Goal: Find specific page/section: Find specific page/section

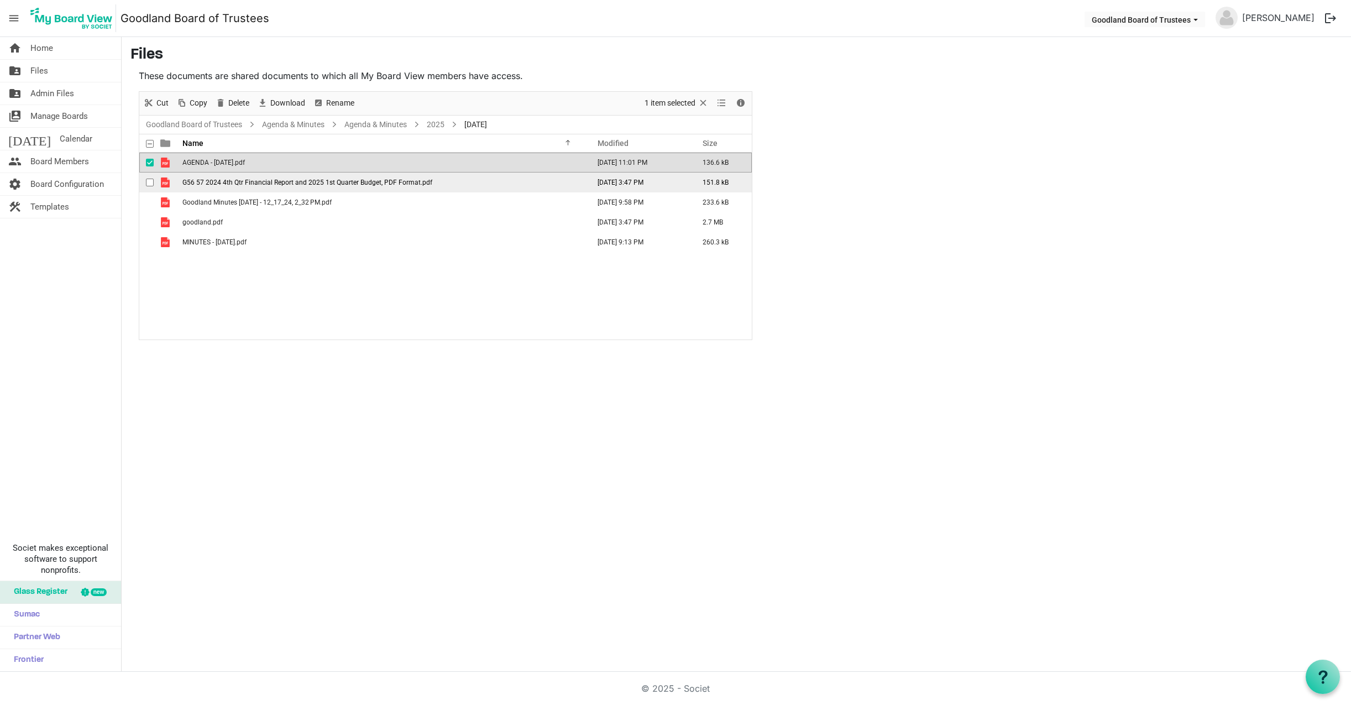
click at [223, 182] on span "G56 57 2024 4th Qtr Financial Report and 2025 1st Quarter Budget, PDF Format.pdf" at bounding box center [307, 182] width 250 height 8
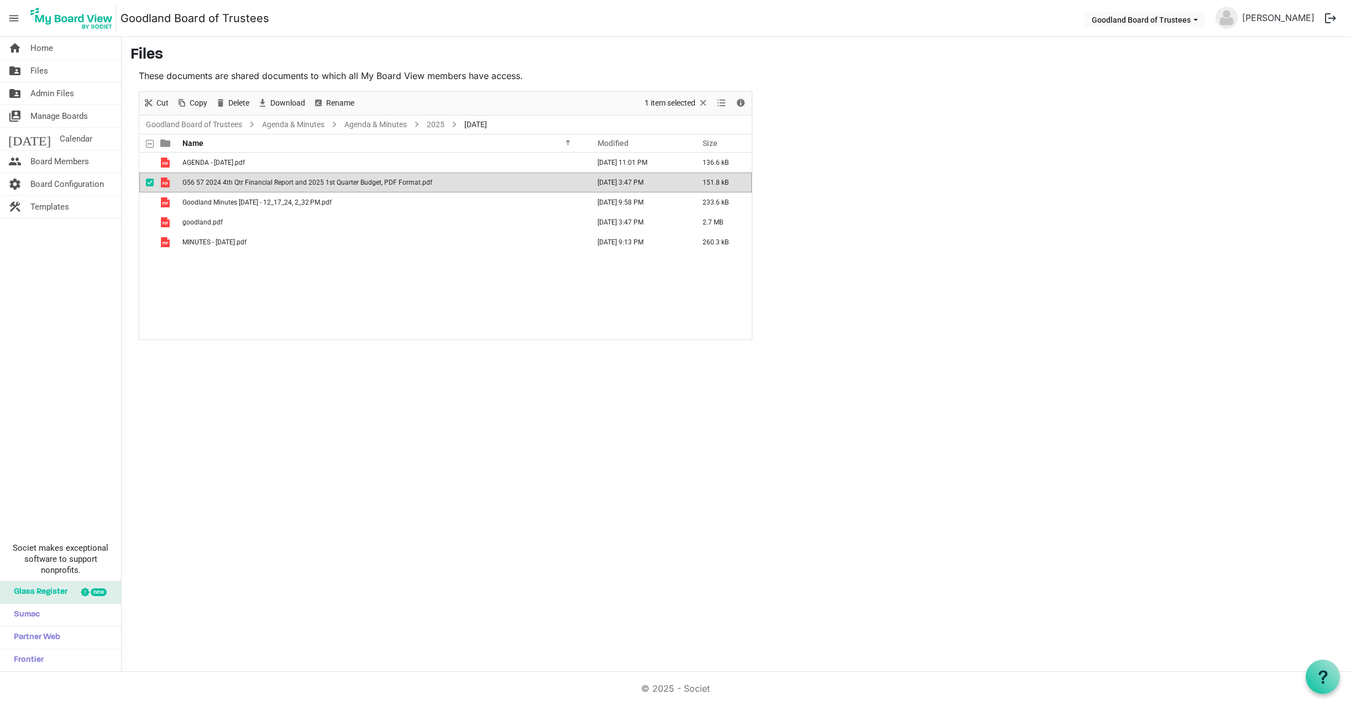
click at [223, 182] on span "G56 57 2024 4th Qtr Financial Report and 2025 1st Quarter Budget, PDF Format.pdf" at bounding box center [307, 182] width 250 height 8
click at [48, 67] on link "folder_shared Files" at bounding box center [60, 71] width 121 height 22
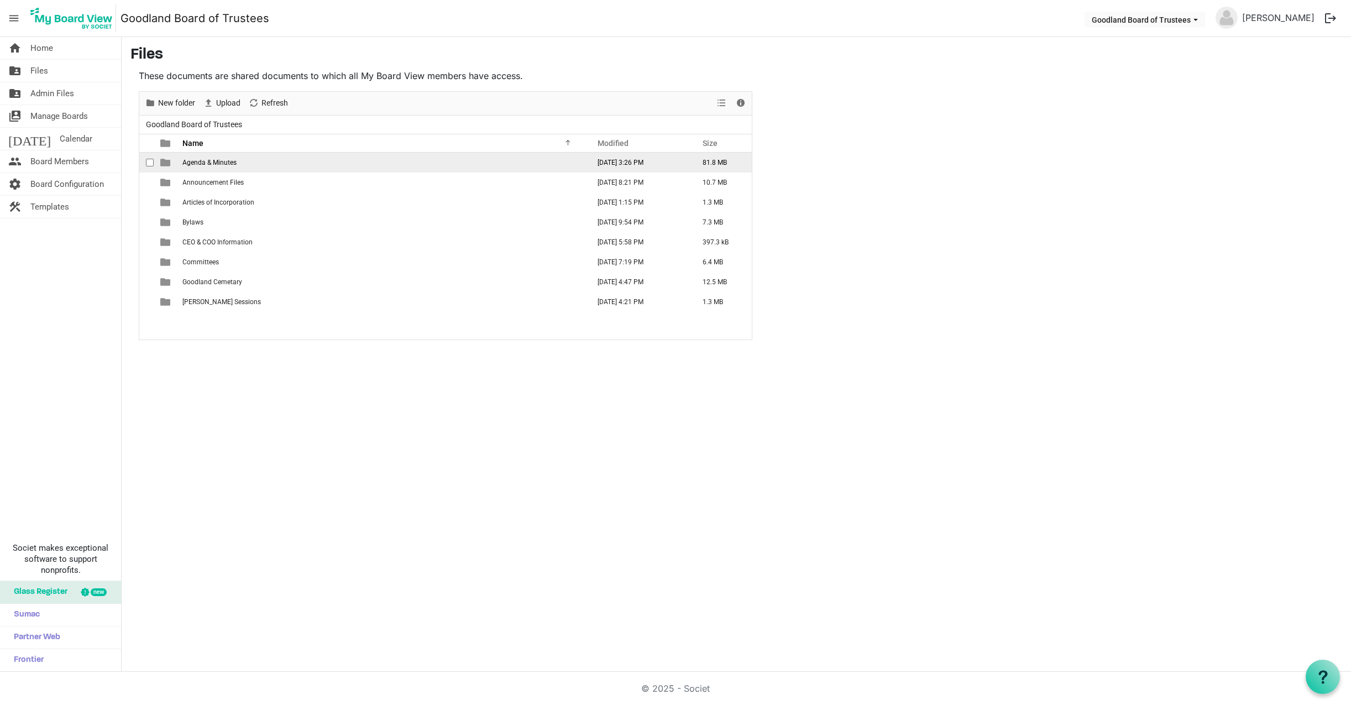
click at [222, 162] on span "Agenda & Minutes" at bounding box center [209, 163] width 54 height 8
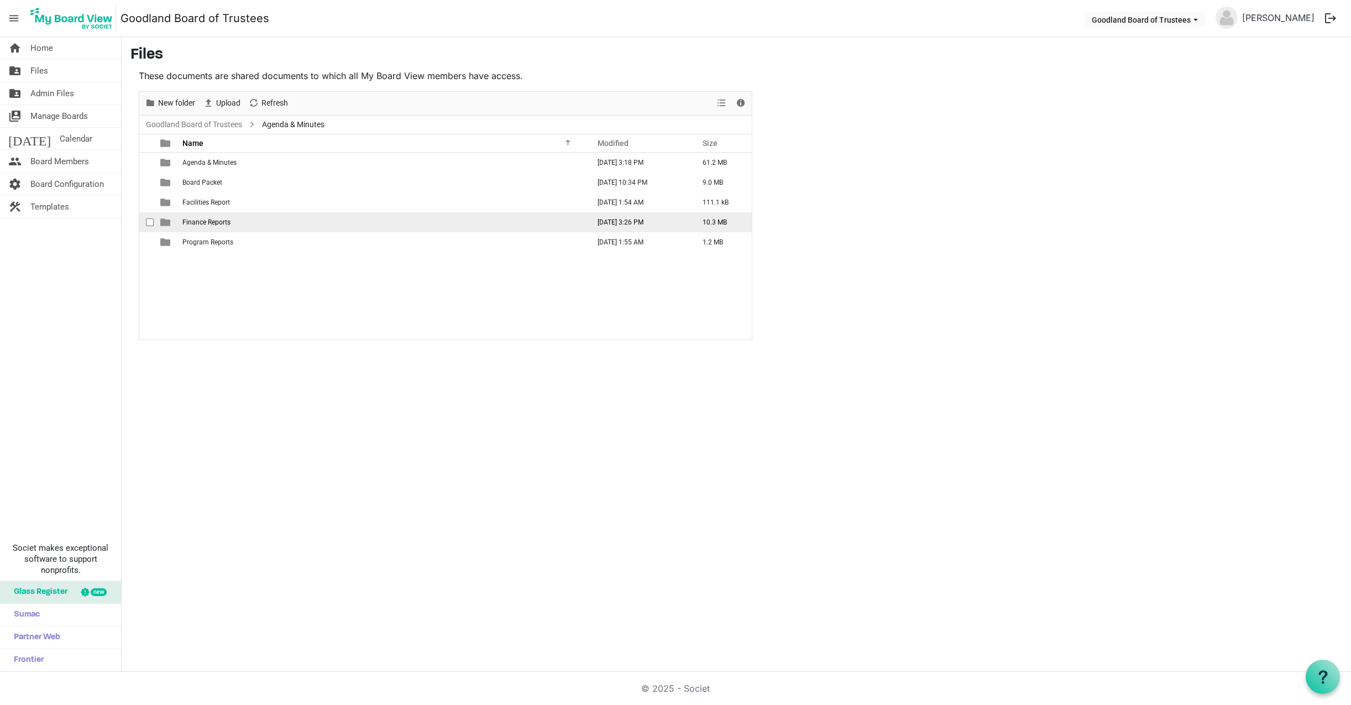
click at [204, 219] on span "Finance Reports" at bounding box center [206, 222] width 48 height 8
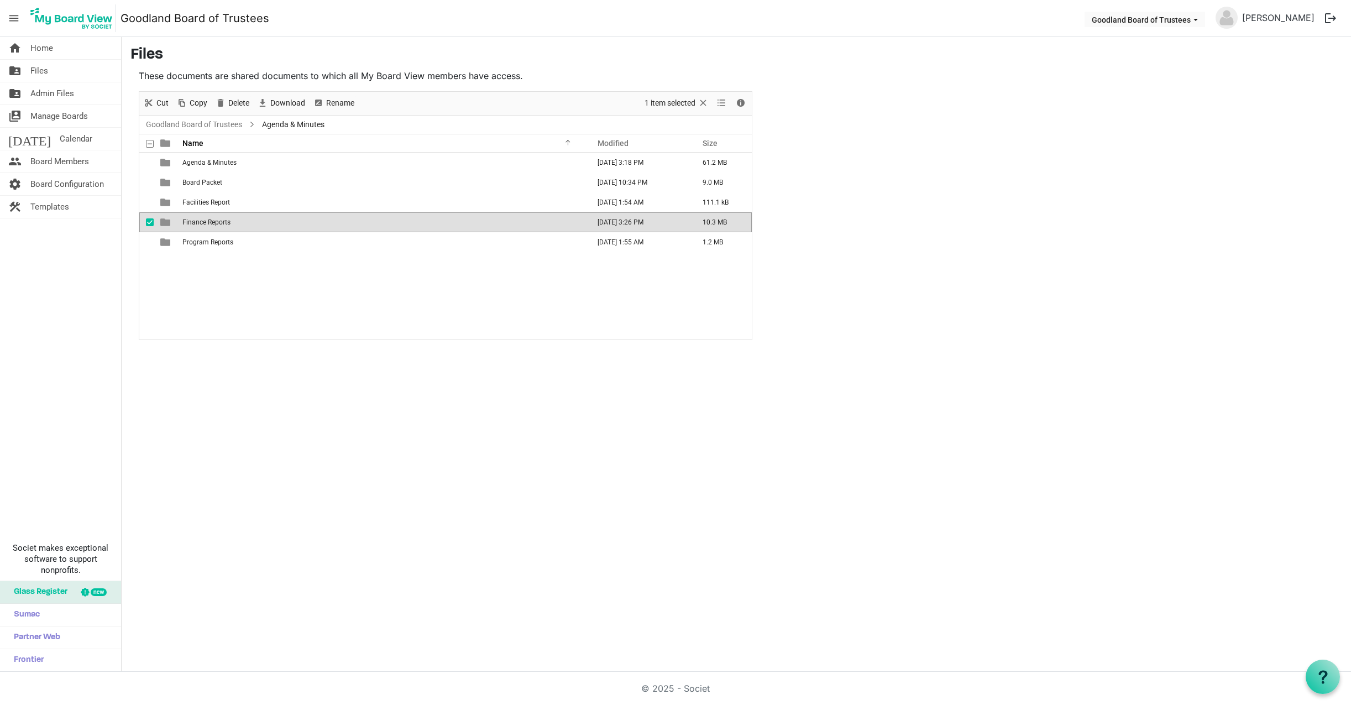
click at [204, 219] on span "Finance Reports" at bounding box center [206, 222] width 48 height 8
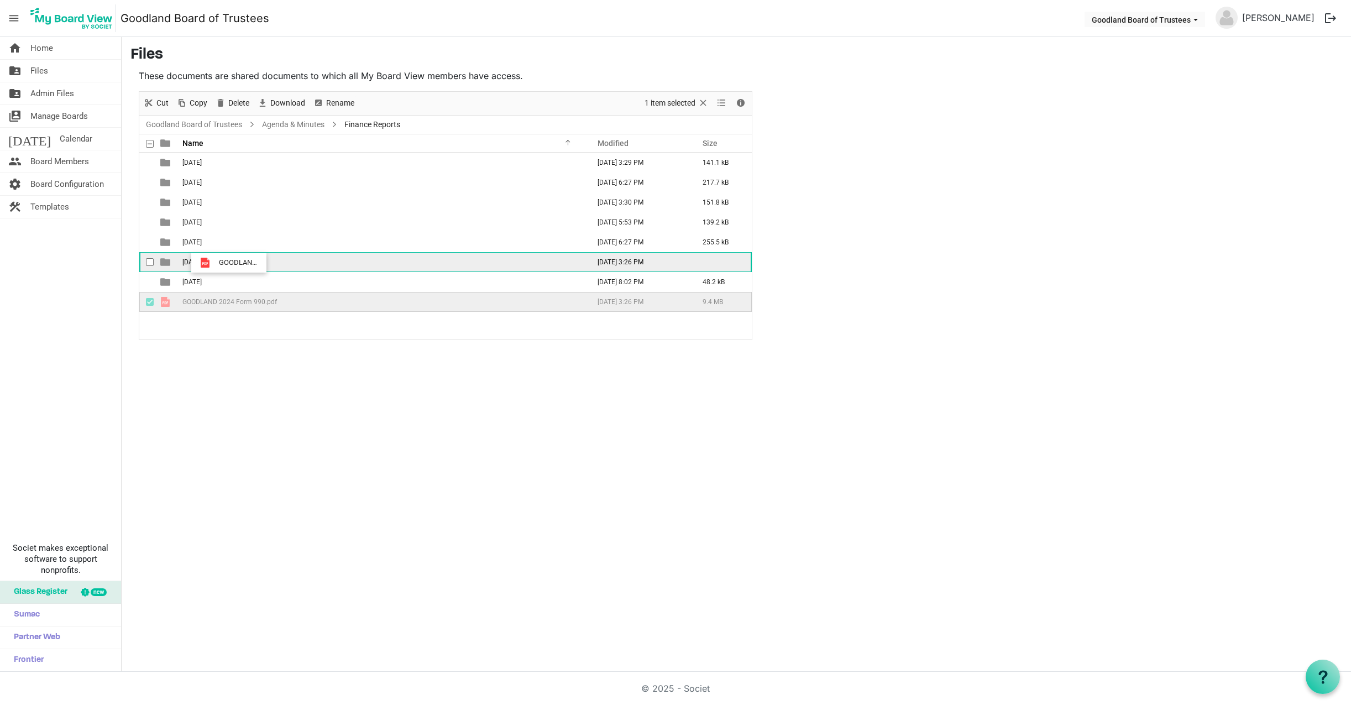
drag, startPoint x: 220, startPoint y: 299, endPoint x: 216, endPoint y: 262, distance: 37.3
click at [216, 262] on tbody "April 11, 2025 April 09, 2025 3:29 PM 141.1 kB Jan 13th 2023 January 10, 2023 6…" at bounding box center [445, 232] width 612 height 159
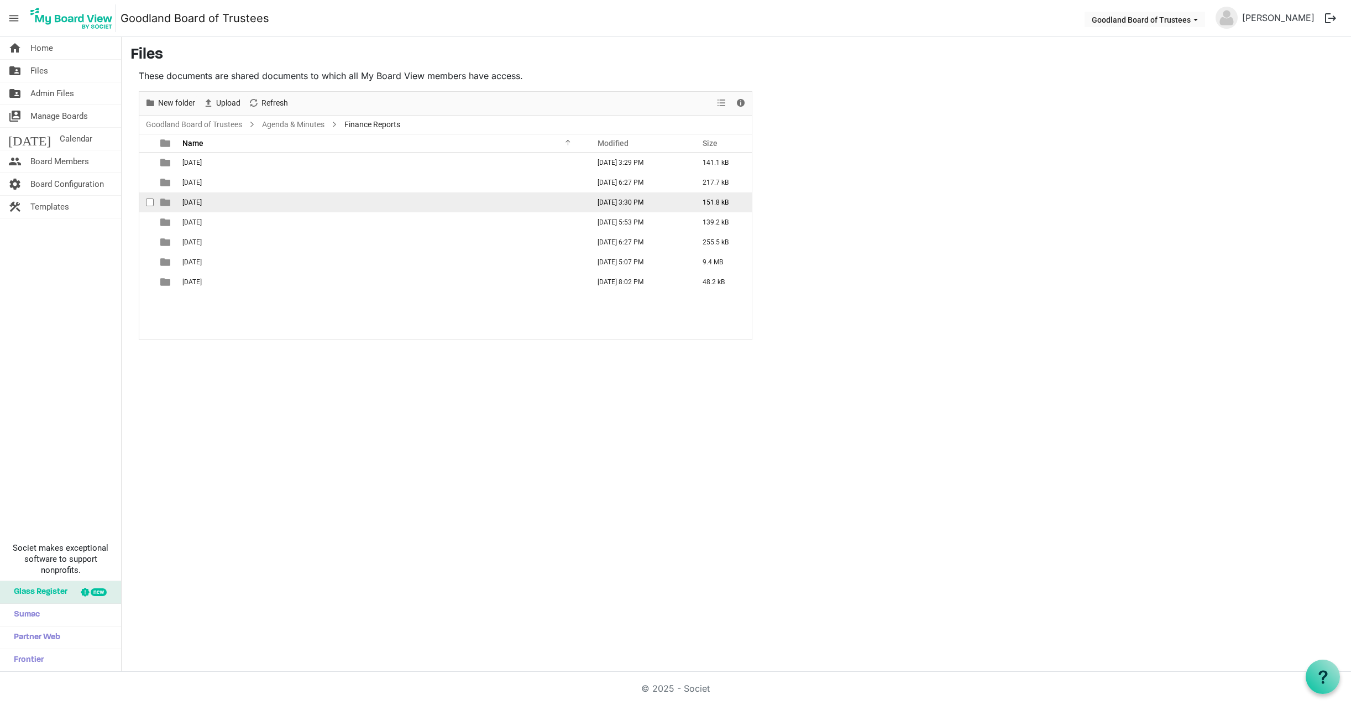
click at [202, 204] on span "[DATE]" at bounding box center [191, 202] width 19 height 8
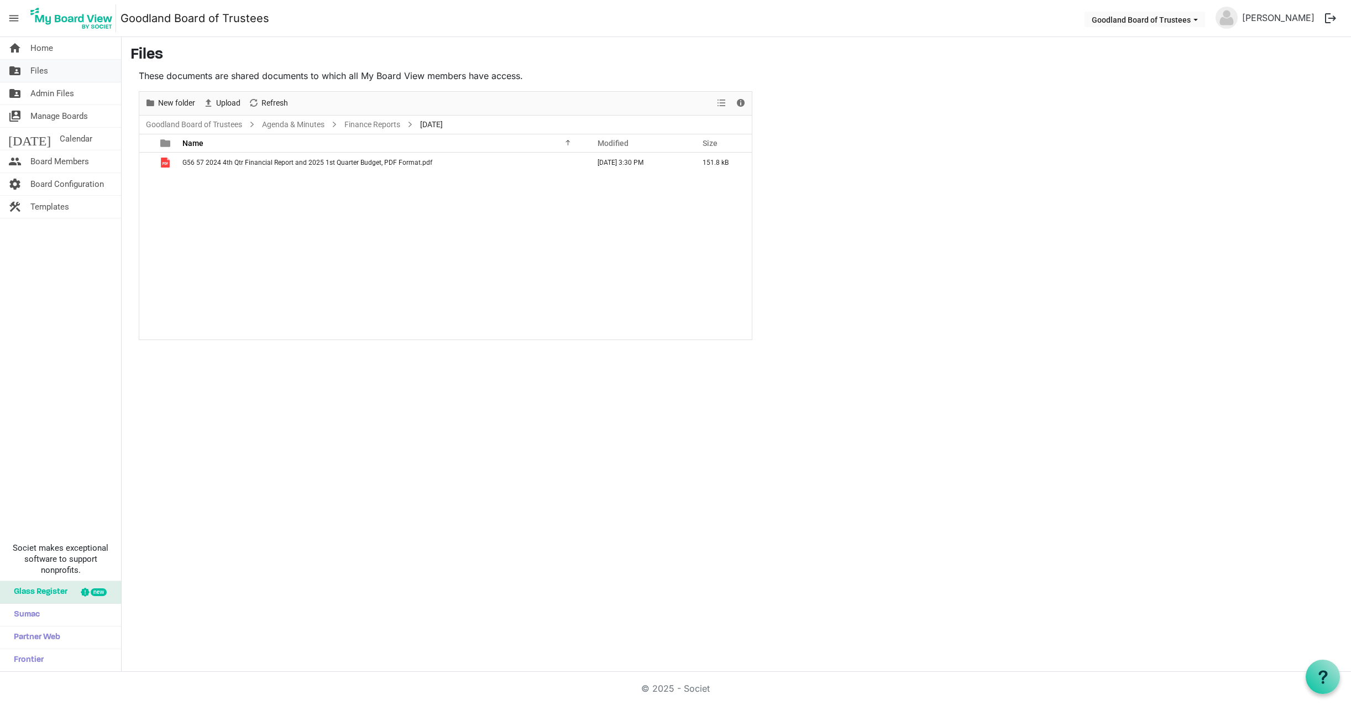
click at [48, 69] on link "folder_shared Files" at bounding box center [60, 71] width 121 height 22
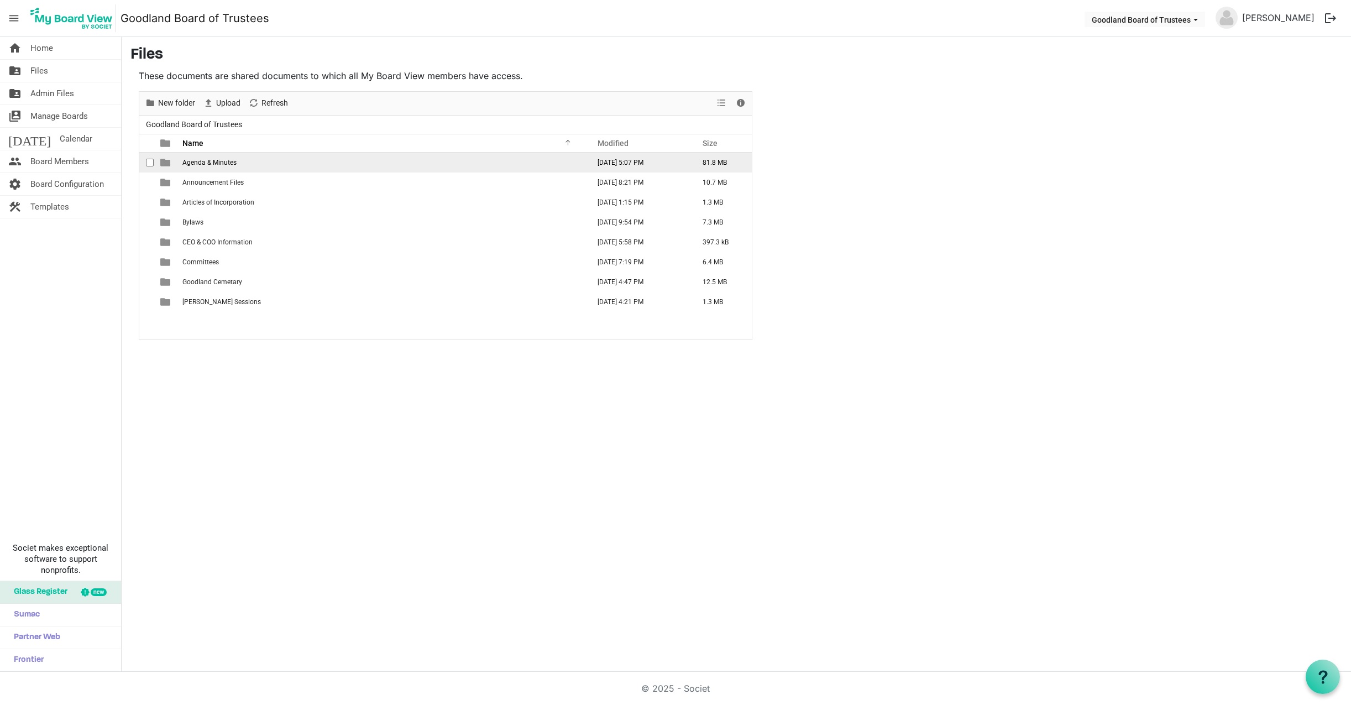
click at [224, 163] on span "Agenda & Minutes" at bounding box center [209, 163] width 54 height 8
click at [224, 164] on span "Agenda & Minutes" at bounding box center [209, 163] width 54 height 8
click at [230, 160] on span "Agenda & Minutes" at bounding box center [209, 163] width 54 height 8
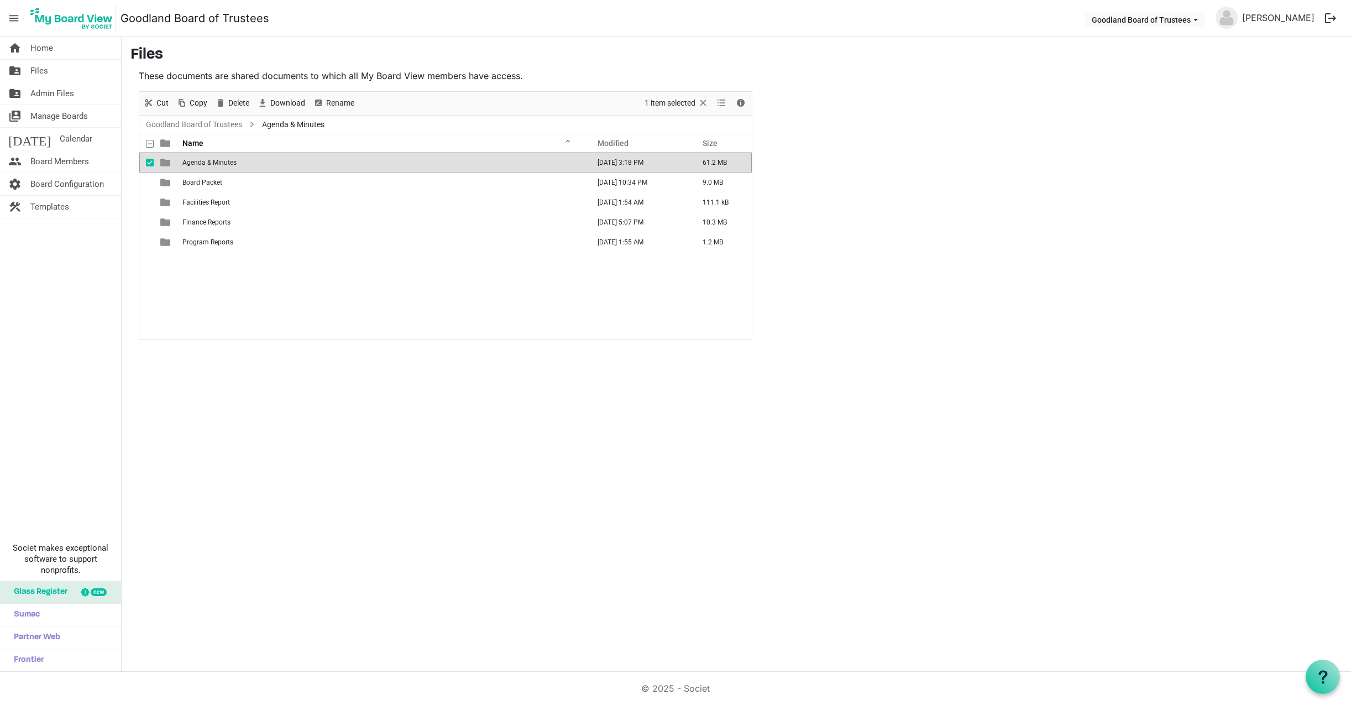
click at [230, 160] on span "Agenda & Minutes" at bounding box center [209, 163] width 54 height 8
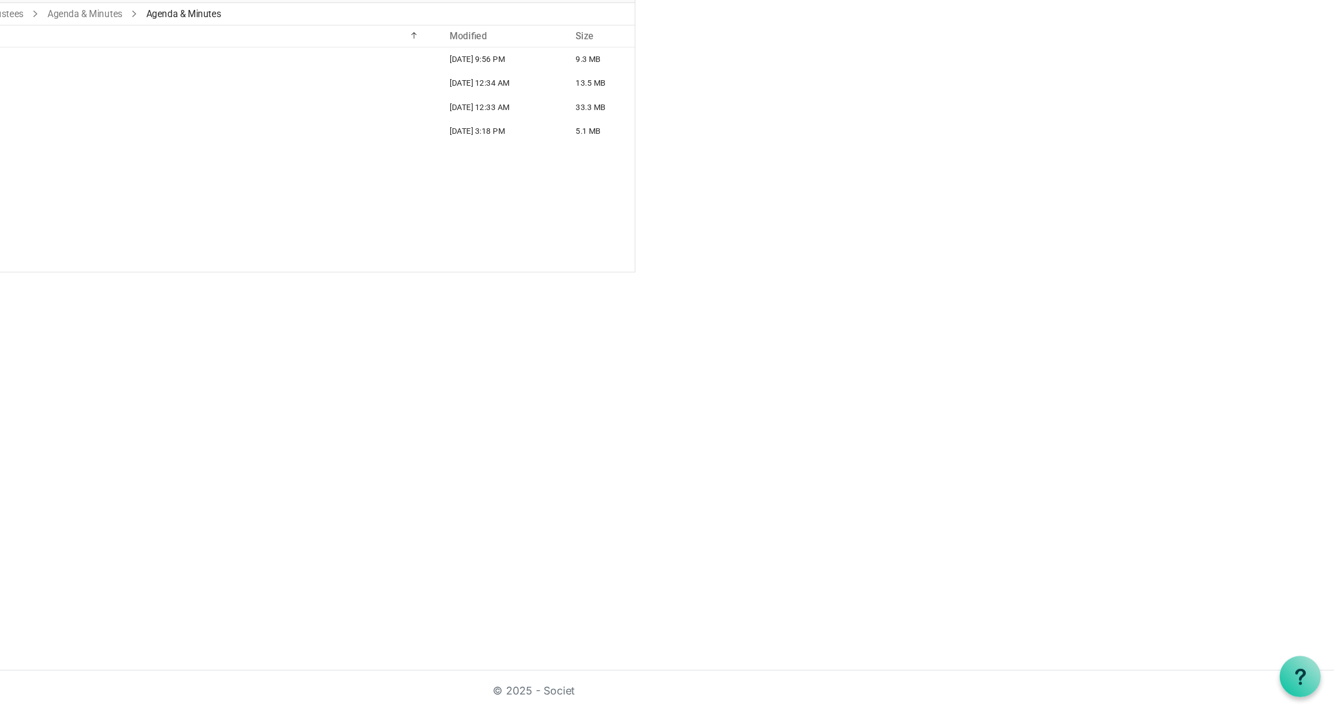
click at [384, 281] on div "2022 December 17, 2024 9:56 PM 9.3 MB 2023 January 06, 2025 12:34 AM 13.5 MB 20…" at bounding box center [445, 246] width 612 height 187
click at [385, 281] on div "2022 December 17, 2024 9:56 PM 9.3 MB 2023 January 06, 2025 12:34 AM 13.5 MB 20…" at bounding box center [445, 246] width 612 height 187
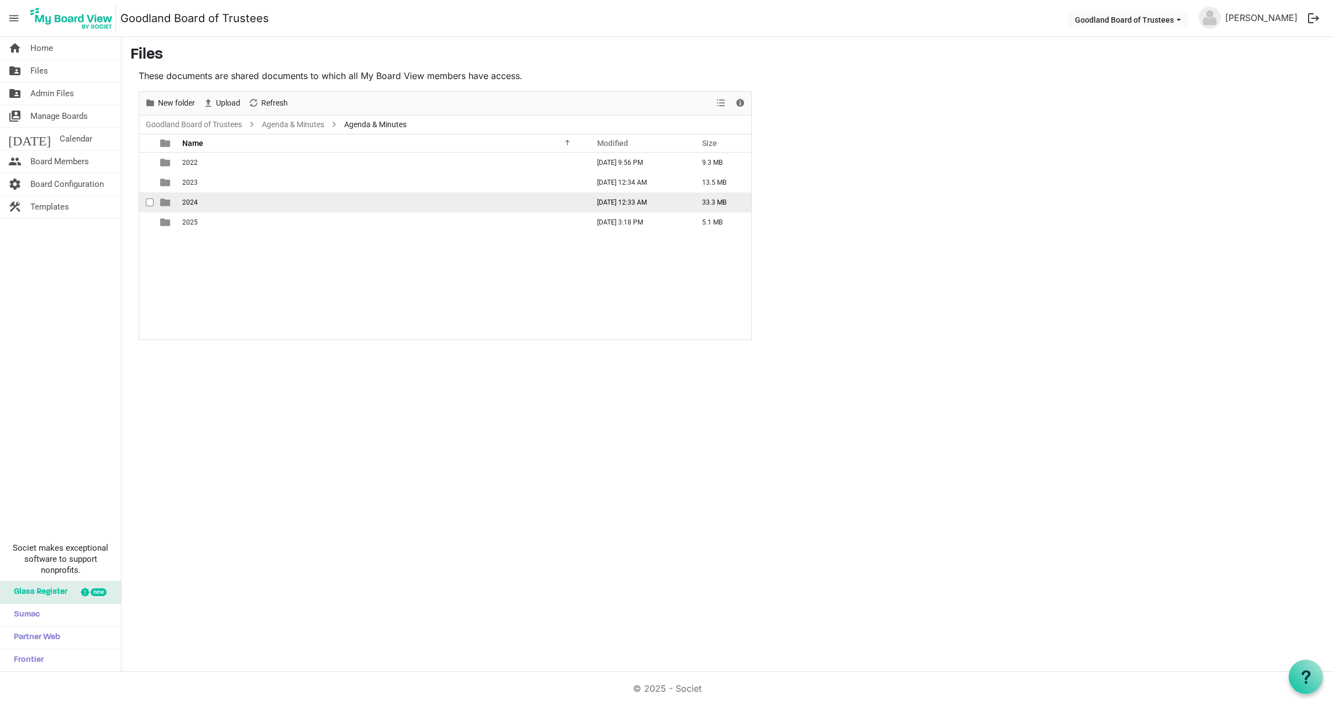
click at [195, 200] on span "2024" at bounding box center [189, 202] width 15 height 8
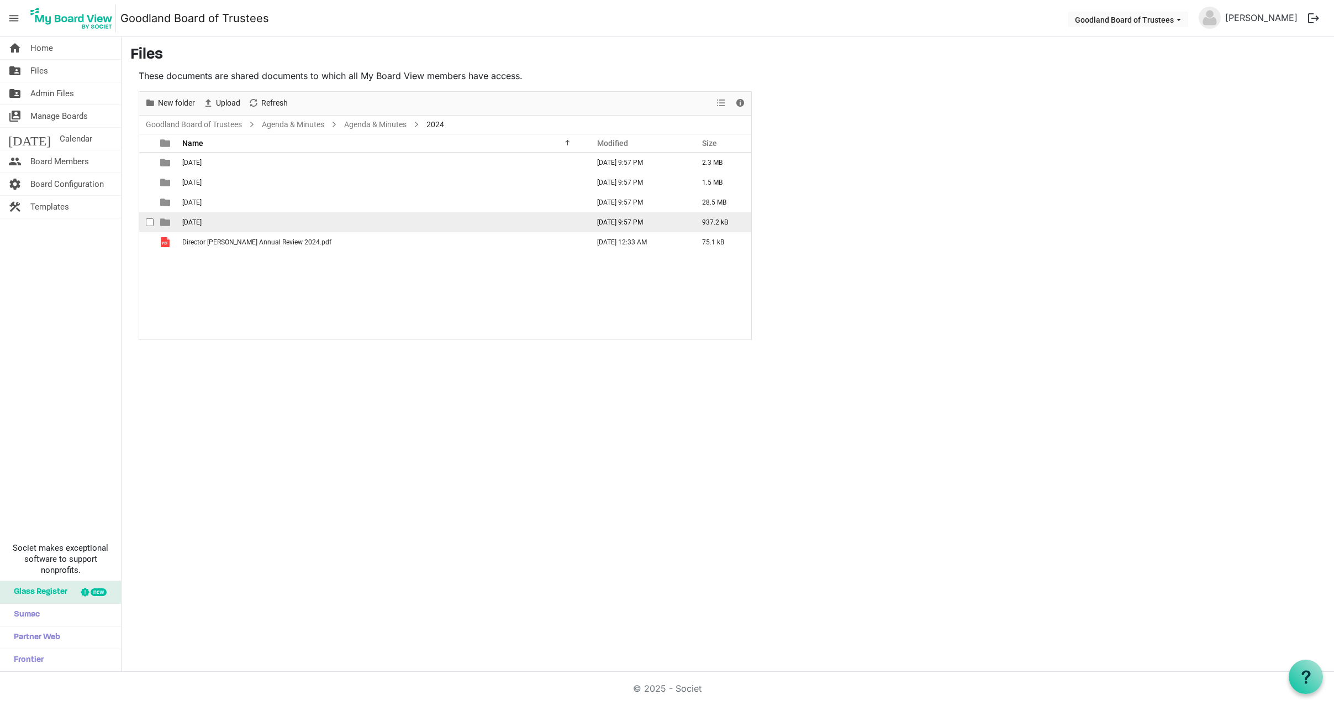
click at [202, 219] on span "November 8th, 2024" at bounding box center [191, 222] width 19 height 8
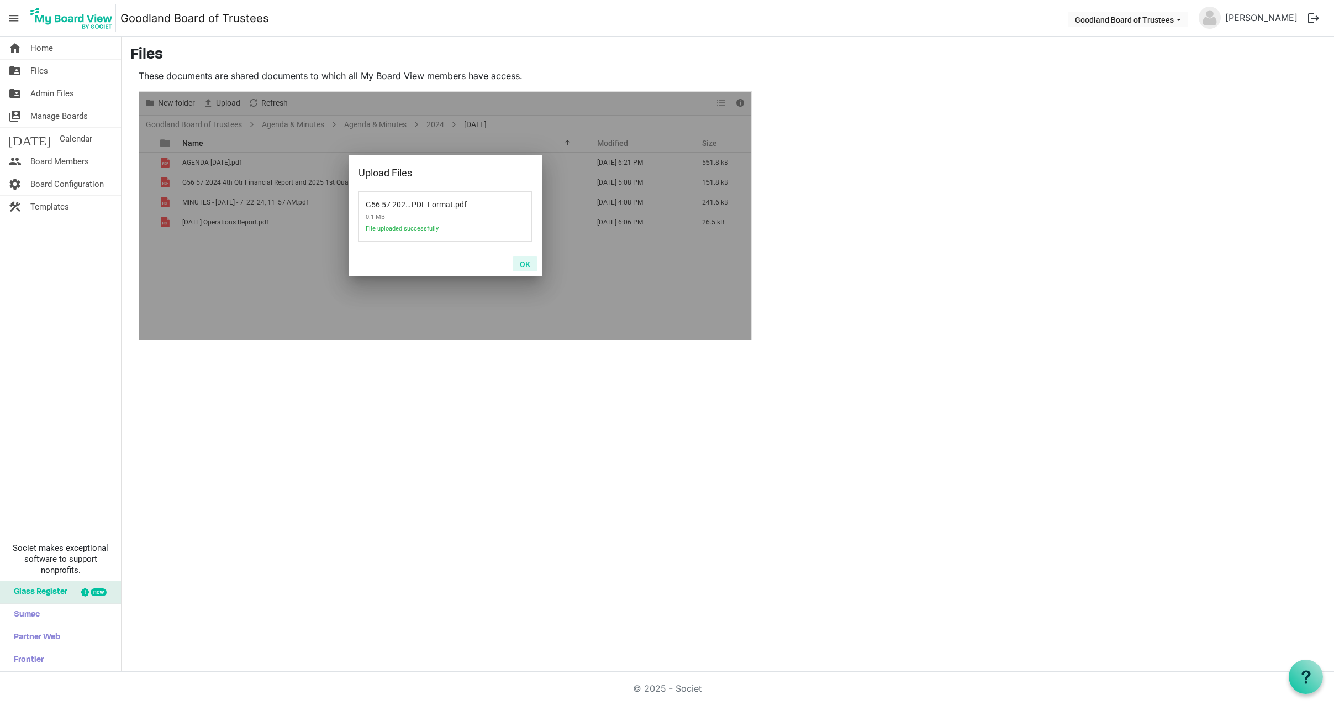
click at [524, 264] on button "OK" at bounding box center [525, 263] width 25 height 15
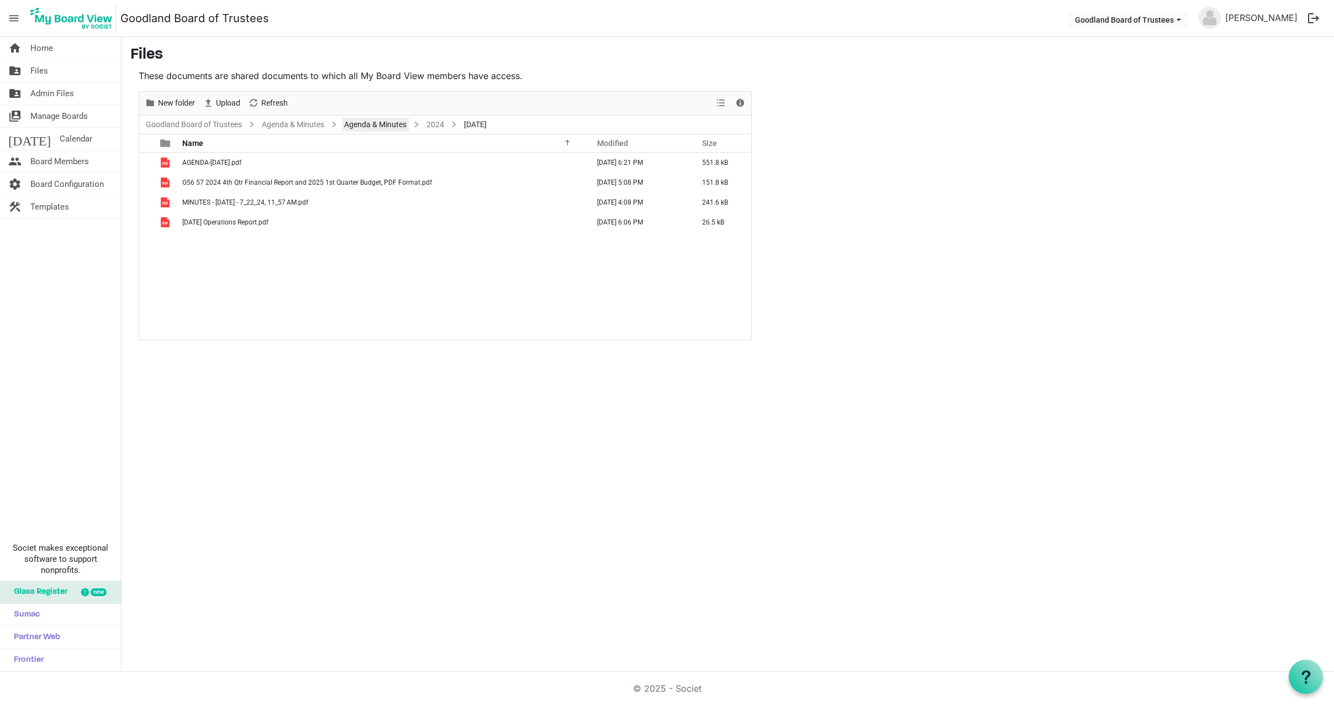
click at [390, 122] on link "Agenda & Minutes" at bounding box center [375, 125] width 67 height 14
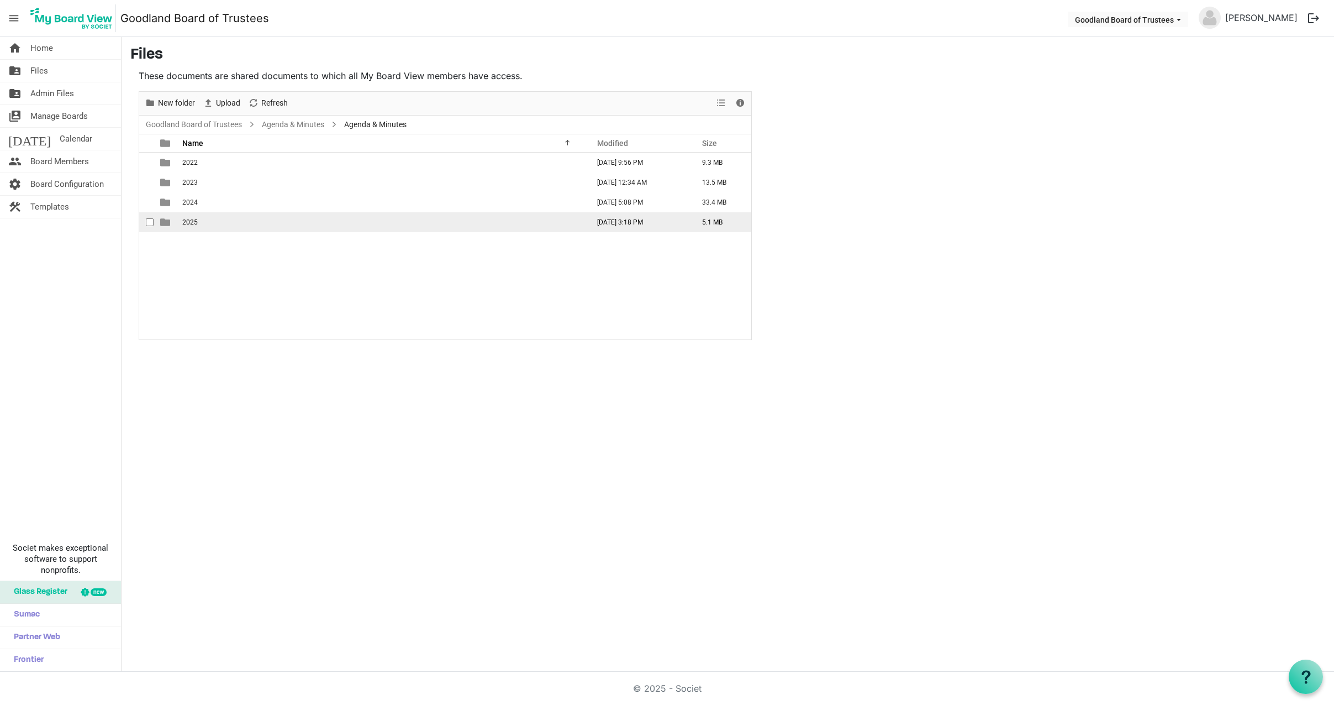
click at [198, 222] on td "2025" at bounding box center [382, 222] width 407 height 20
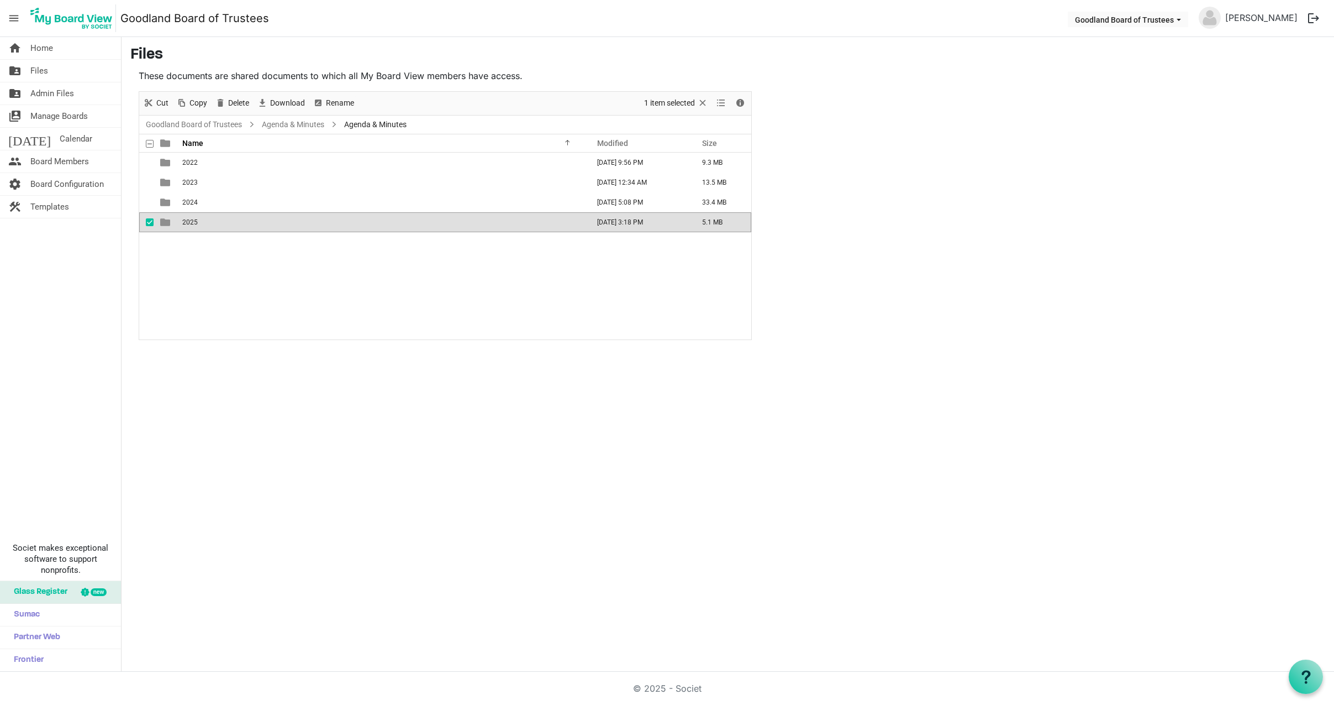
click at [198, 222] on td "2025" at bounding box center [382, 222] width 407 height 20
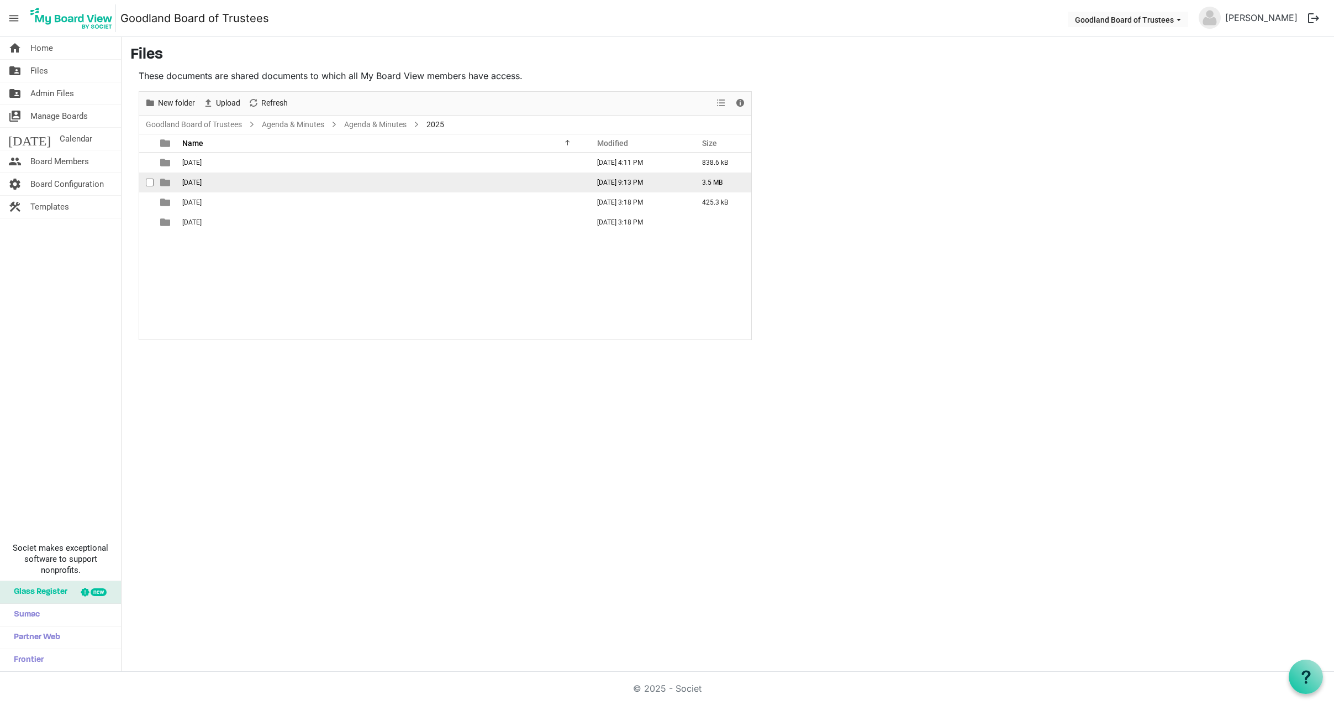
click at [202, 183] on span "[DATE]" at bounding box center [191, 182] width 19 height 8
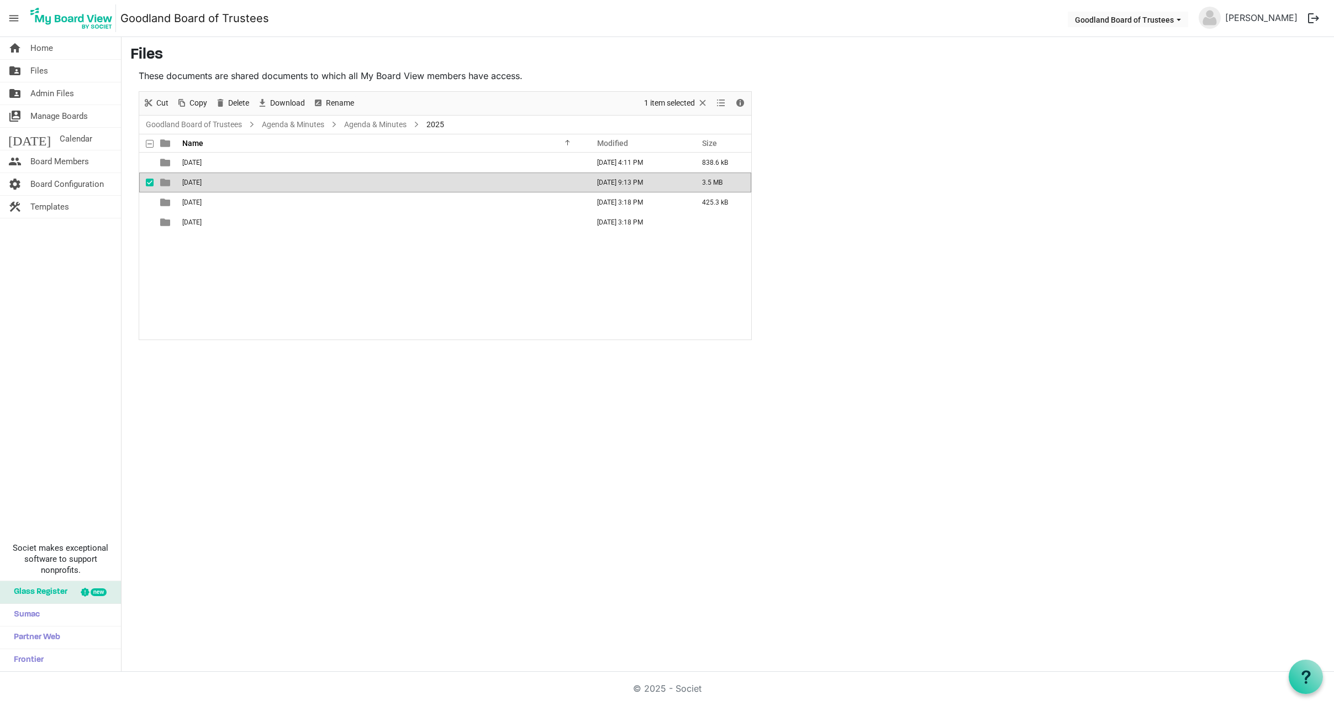
click at [202, 183] on span "[DATE]" at bounding box center [191, 182] width 19 height 8
click at [0, 0] on div at bounding box center [0, 0] width 0 height 0
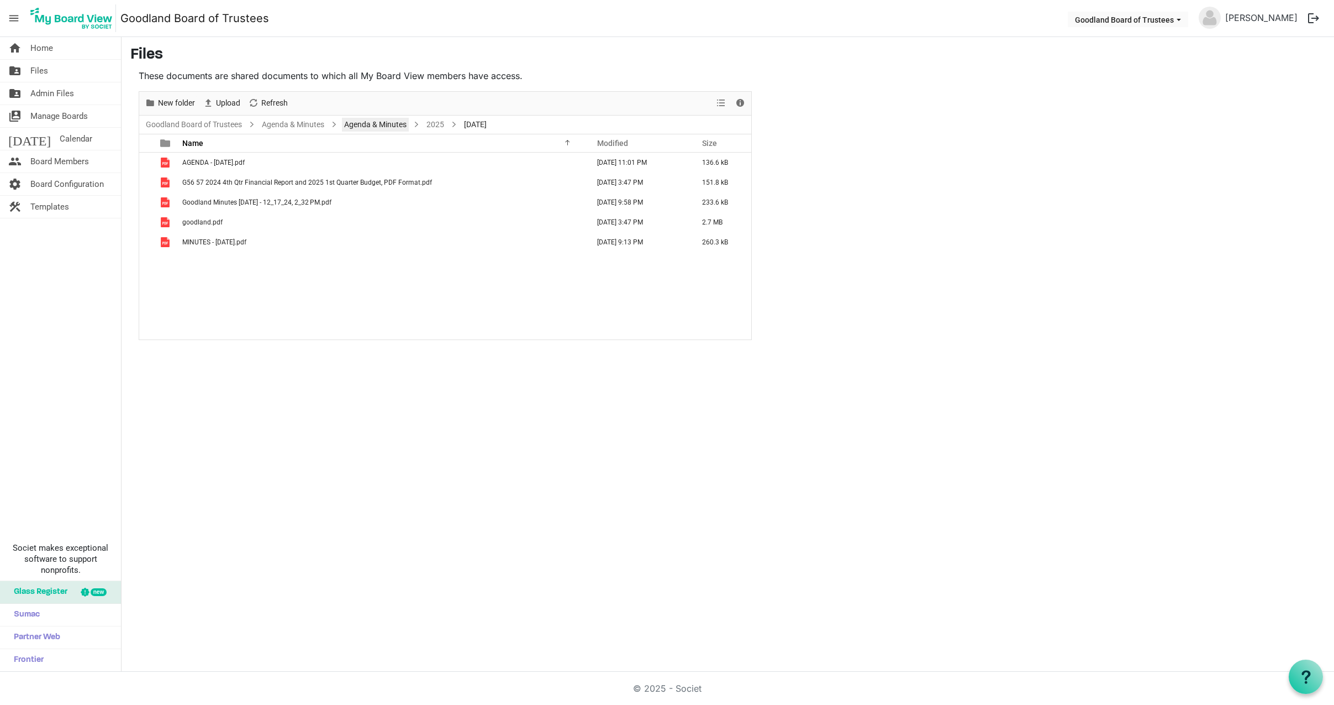
click at [366, 122] on link "Agenda & Minutes" at bounding box center [375, 125] width 67 height 14
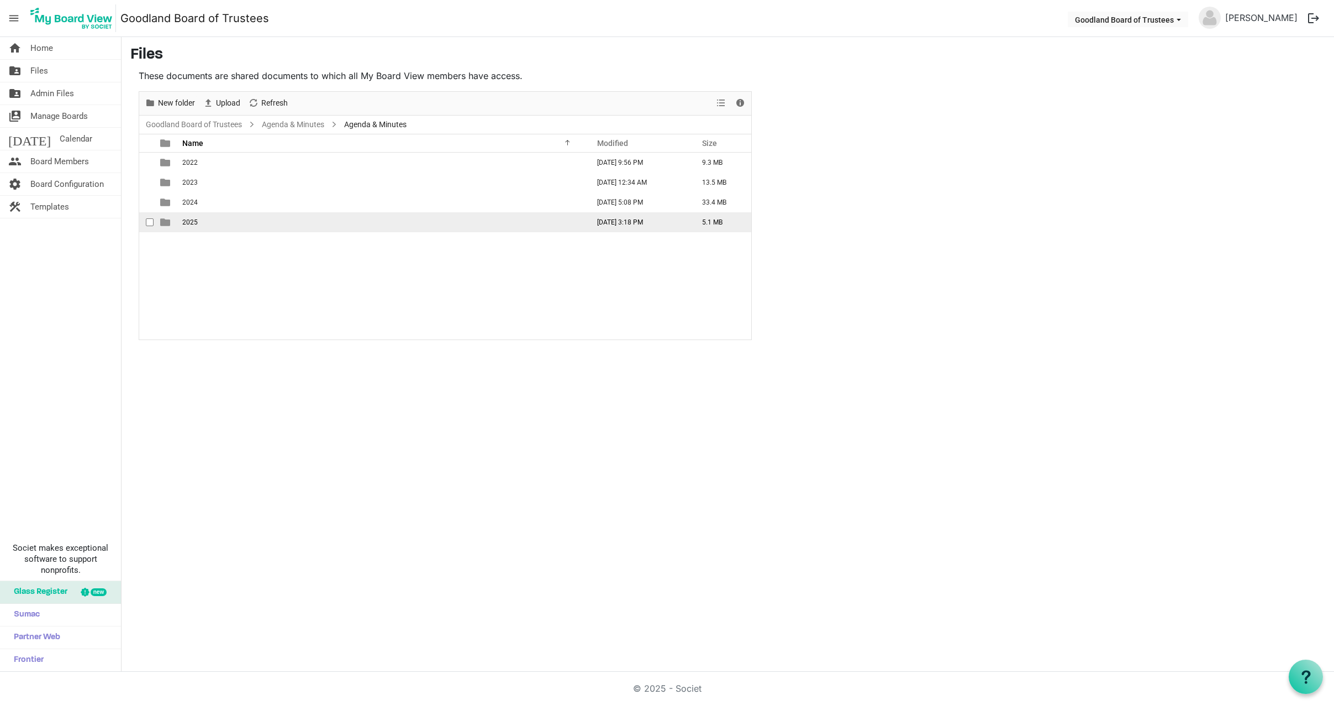
click at [194, 221] on span "2025" at bounding box center [189, 222] width 15 height 8
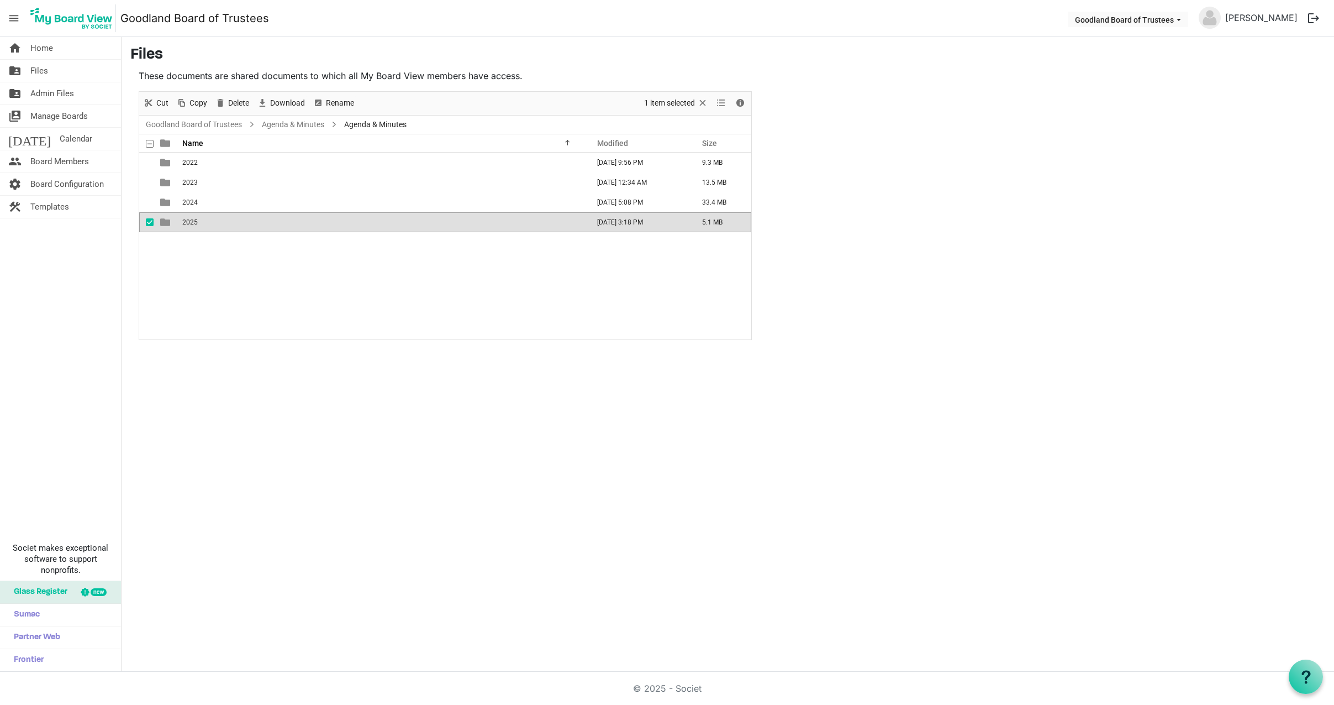
click at [194, 221] on span "2025" at bounding box center [189, 222] width 15 height 8
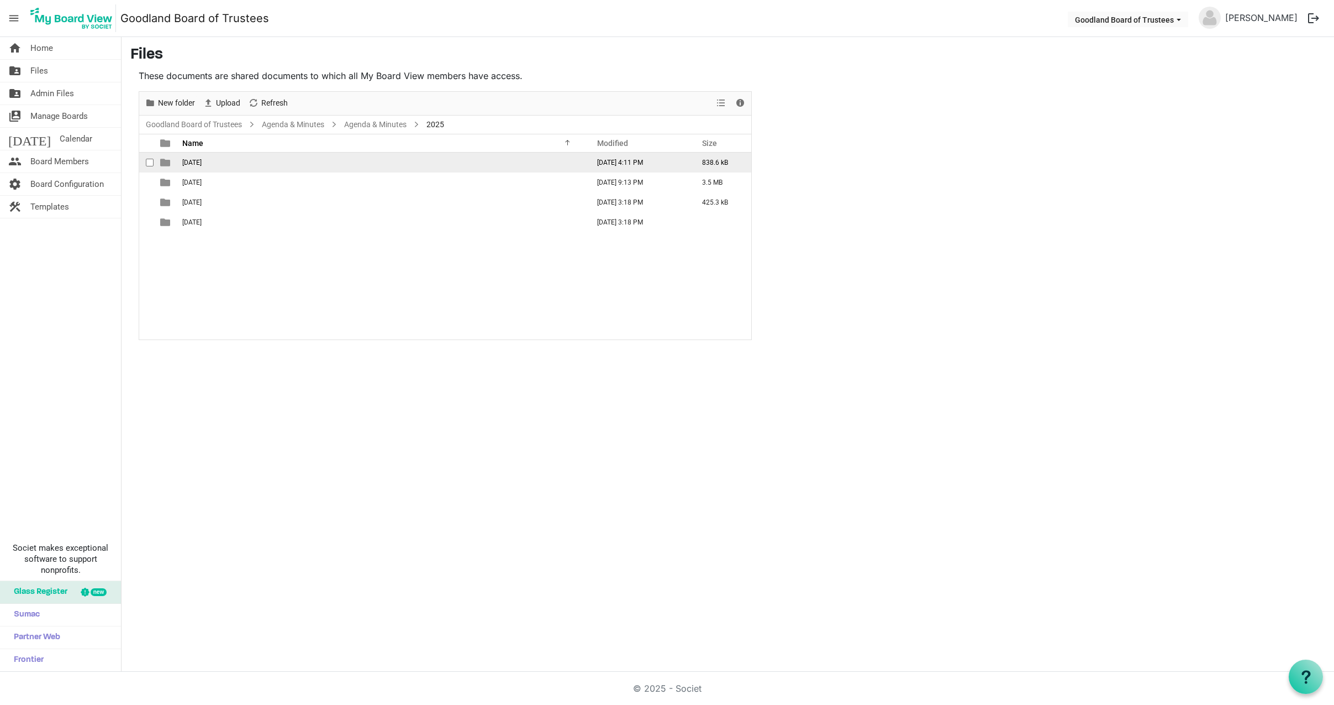
click at [202, 161] on span "April 11, 2025" at bounding box center [191, 163] width 19 height 8
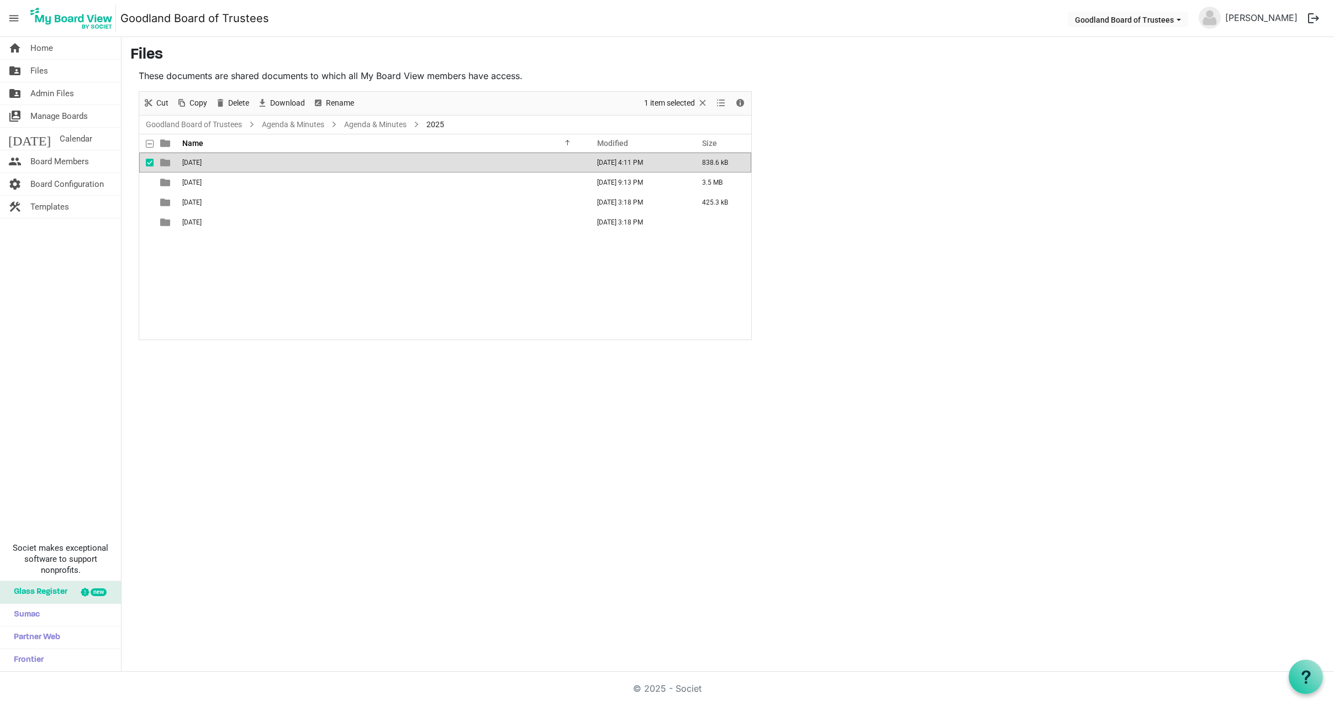
click at [202, 161] on span "April 11, 2025" at bounding box center [191, 163] width 19 height 8
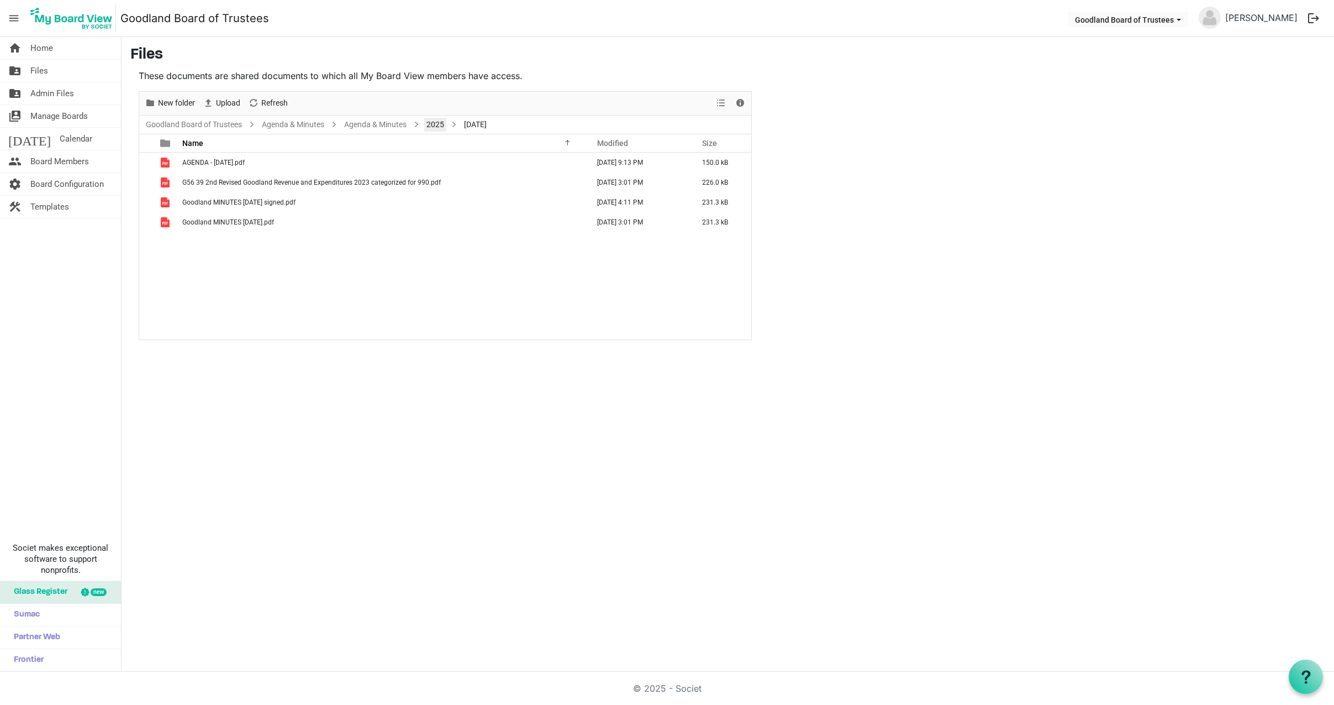
click at [434, 122] on link "2025" at bounding box center [435, 125] width 22 height 14
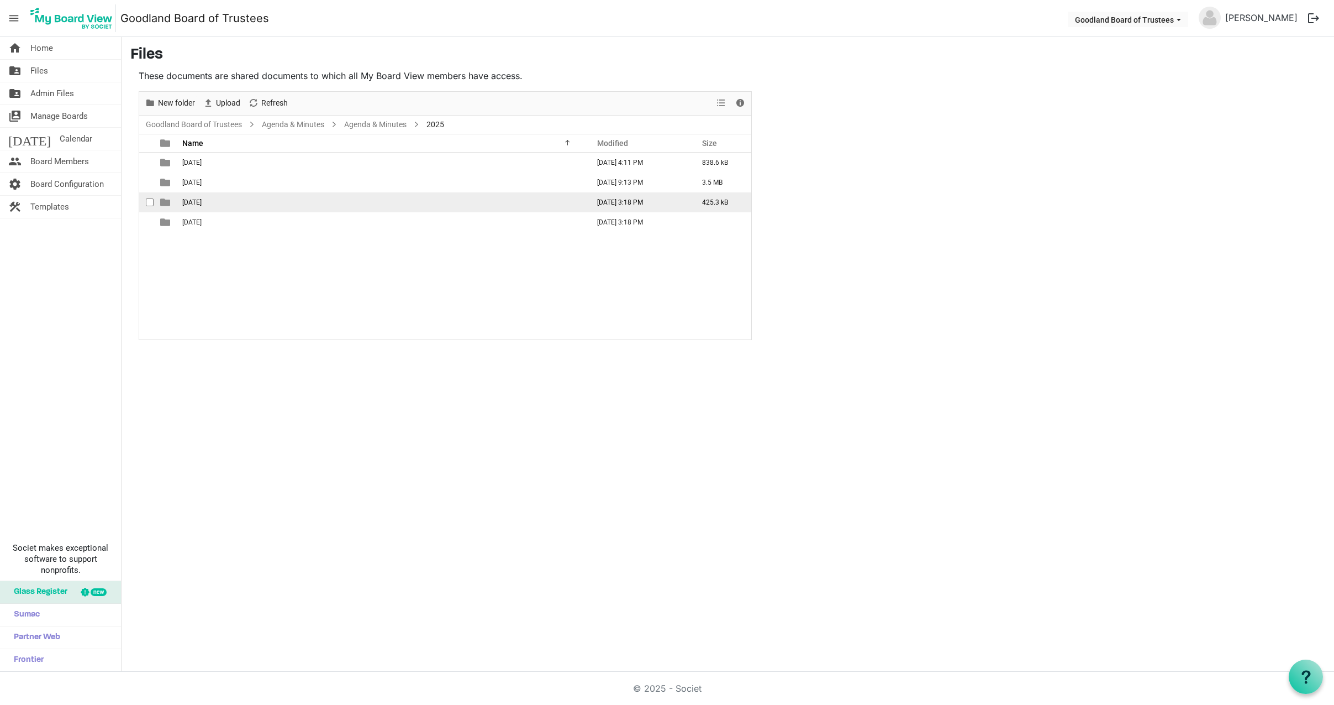
click at [198, 199] on span "July 11, 2025" at bounding box center [191, 202] width 19 height 8
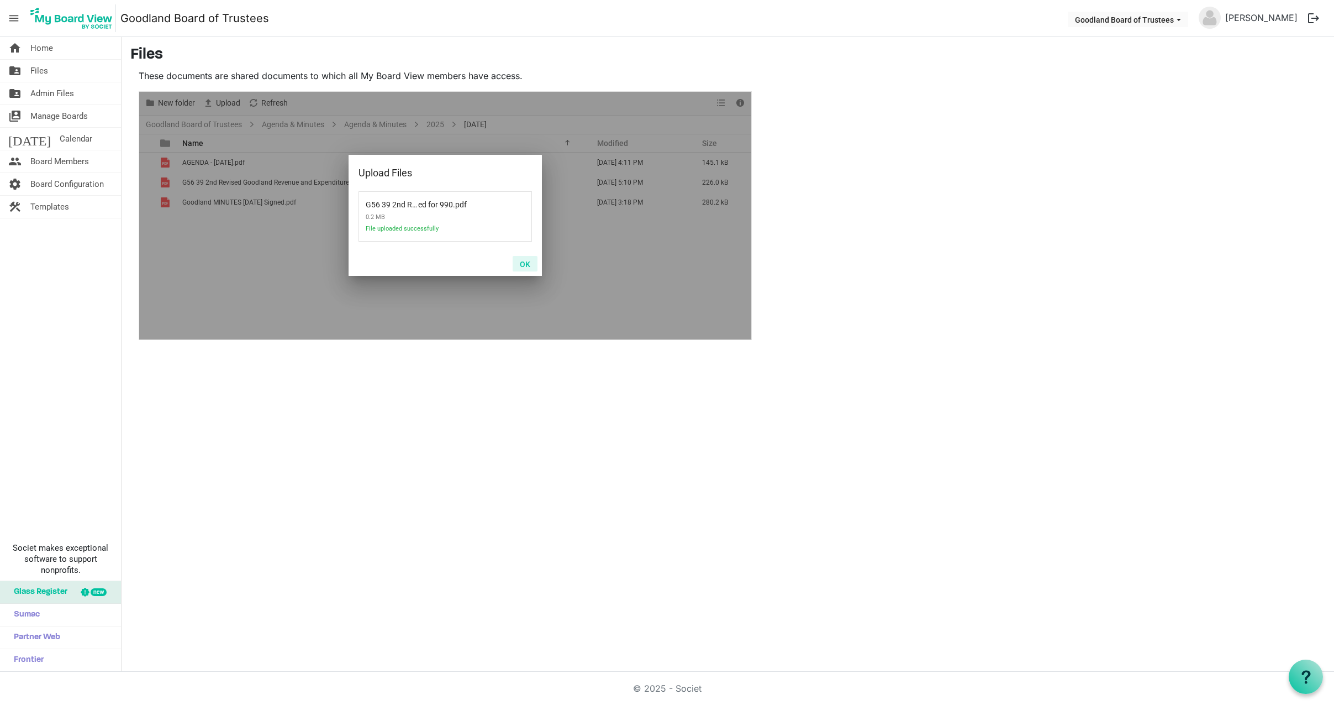
click at [523, 261] on button "OK" at bounding box center [525, 263] width 25 height 15
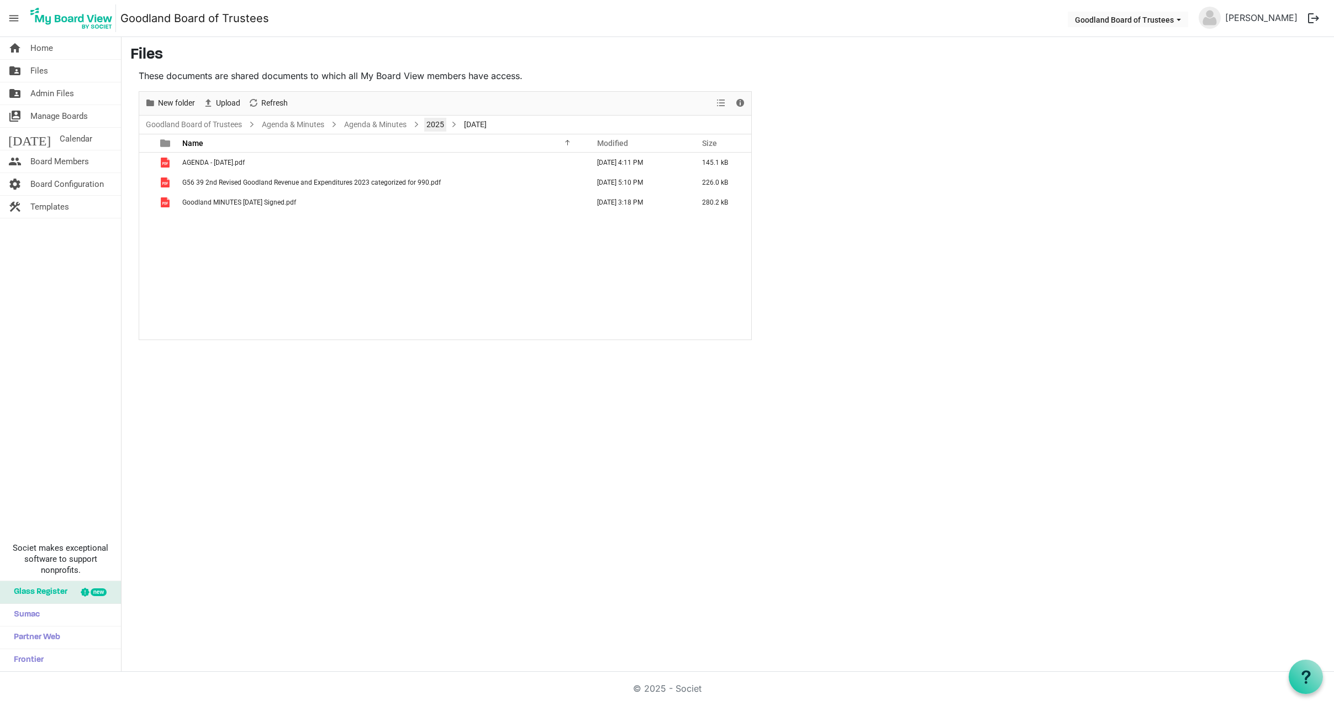
click at [446, 121] on link "2025" at bounding box center [435, 125] width 22 height 14
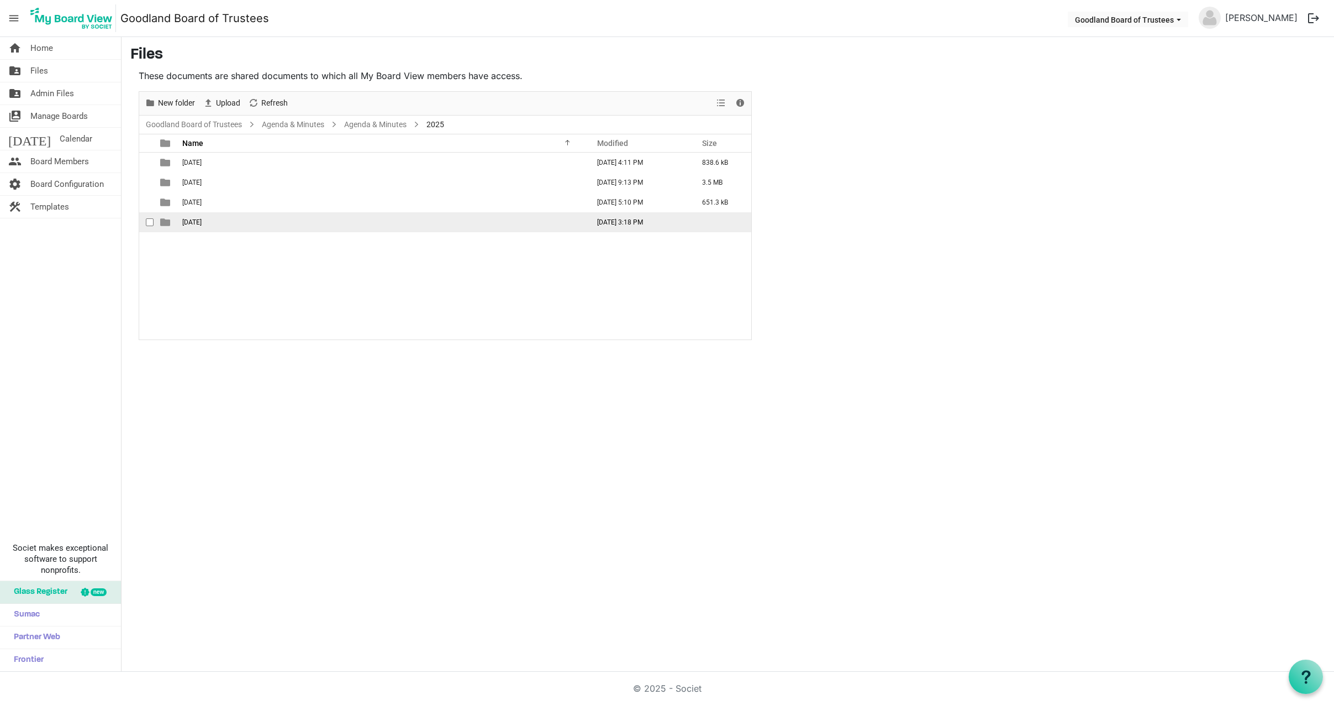
click at [202, 220] on span "October 10, 2025" at bounding box center [191, 222] width 19 height 8
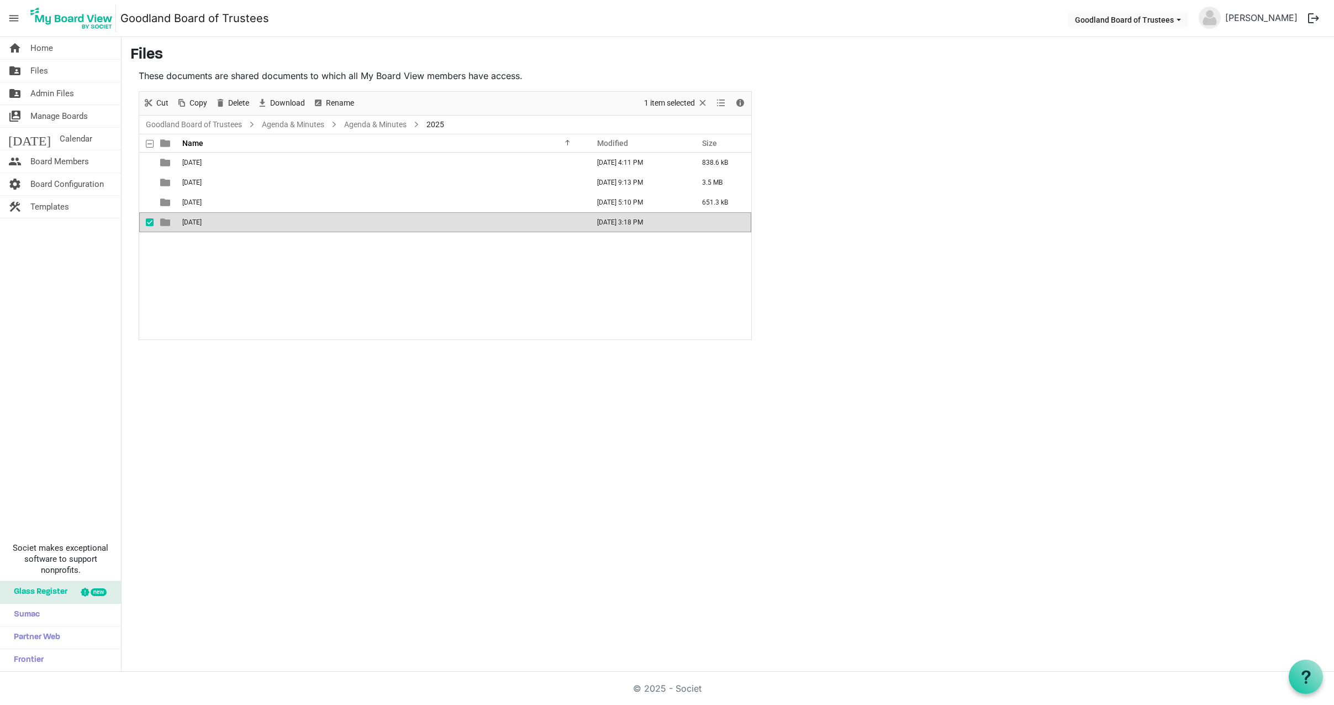
click at [202, 220] on span "October 10, 2025" at bounding box center [191, 222] width 19 height 8
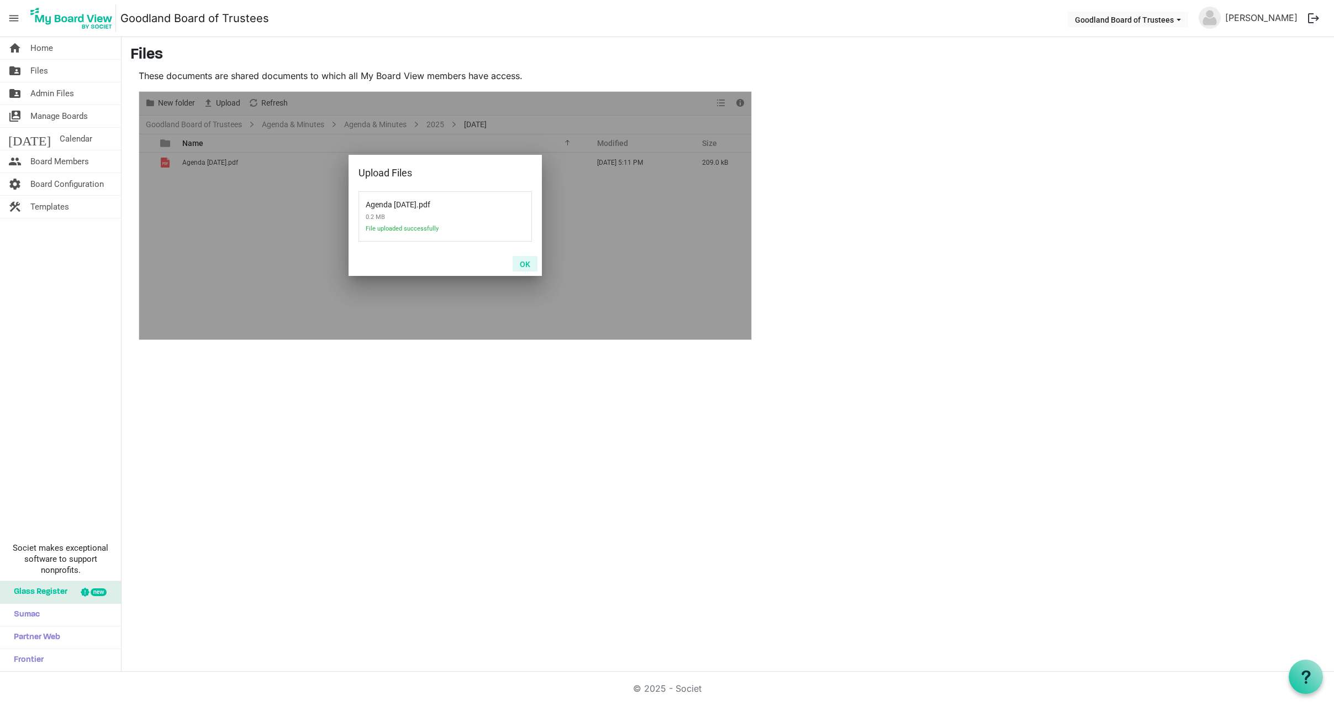
click at [524, 264] on button "OK" at bounding box center [525, 263] width 25 height 15
